Goal: Task Accomplishment & Management: Manage account settings

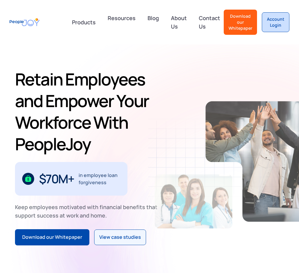
click at [271, 22] on div "Account Login" at bounding box center [275, 22] width 17 height 12
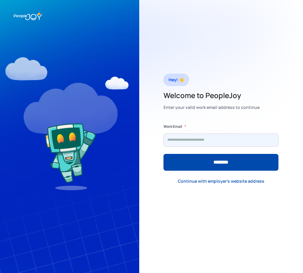
click at [211, 143] on input "Form" at bounding box center [221, 139] width 115 height 13
type input "**********"
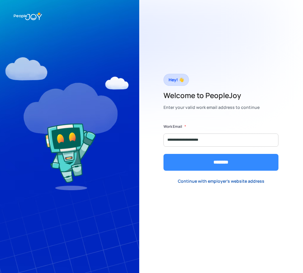
click at [226, 165] on input "********" at bounding box center [221, 162] width 115 height 17
